Goal: Information Seeking & Learning: Check status

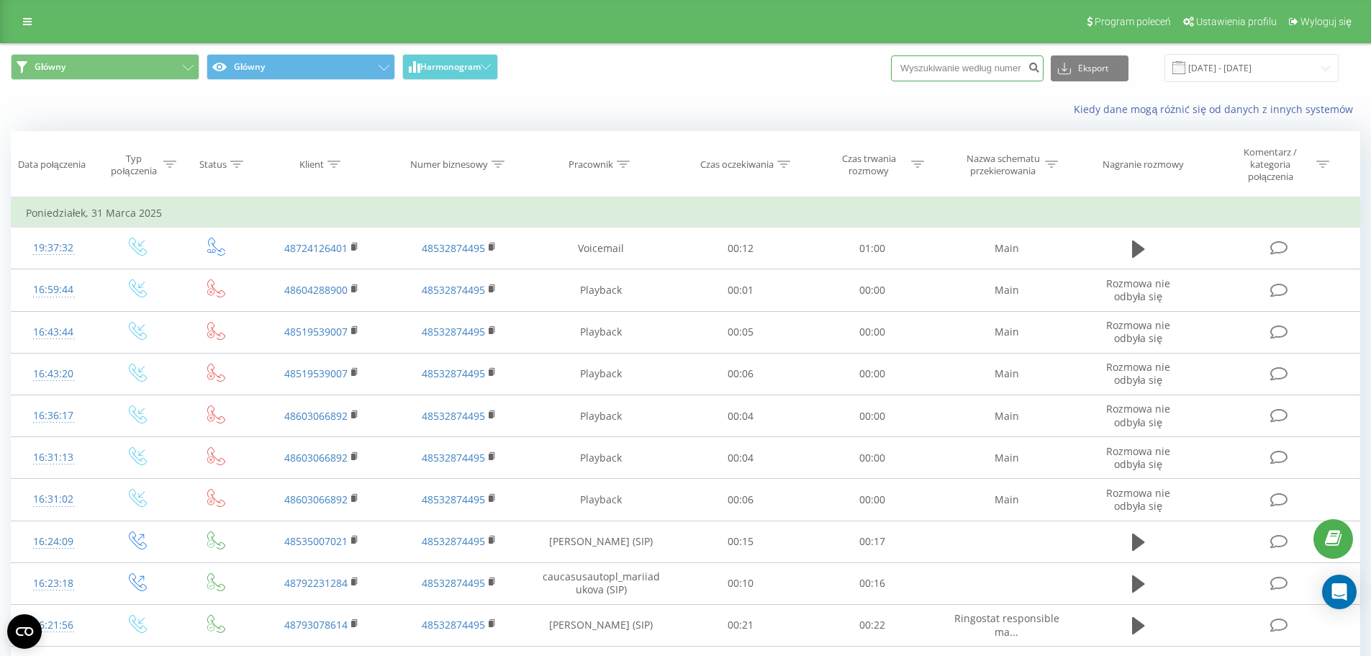
click at [923, 72] on input at bounding box center [967, 68] width 153 height 26
paste input "73 016 8626"
type input "73 016 8626"
